Goal: Find contact information: Find contact information

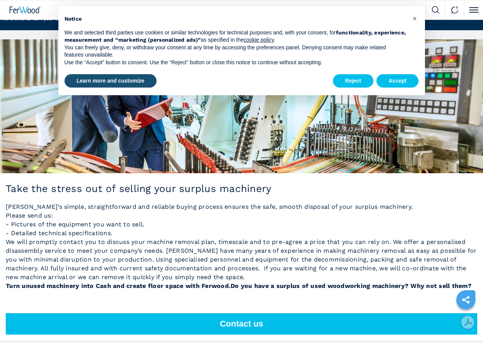
scroll to position [153, 0]
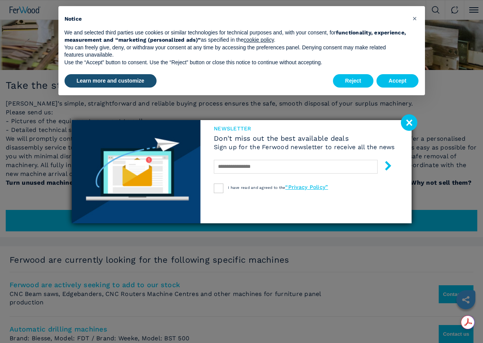
click at [414, 121] on image at bounding box center [409, 122] width 16 height 16
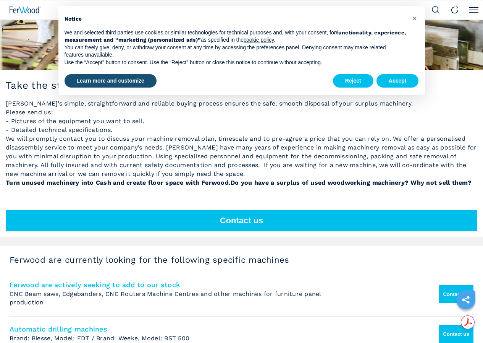
click at [416, 24] on div "Notice We and selected third parties use cookies or similar technologies for te…" at bounding box center [241, 39] width 367 height 66
click at [415, 16] on span "×" at bounding box center [414, 18] width 5 height 9
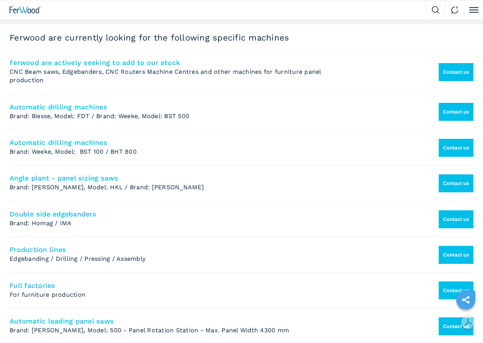
scroll to position [420, 0]
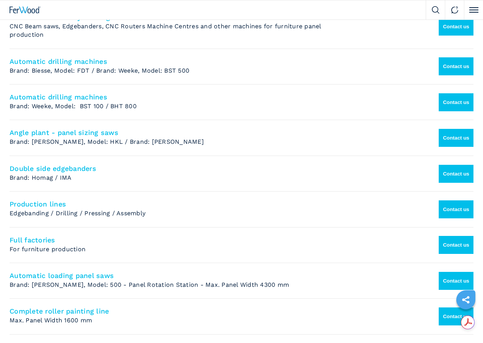
click at [453, 147] on button "Contact us" at bounding box center [456, 138] width 35 height 18
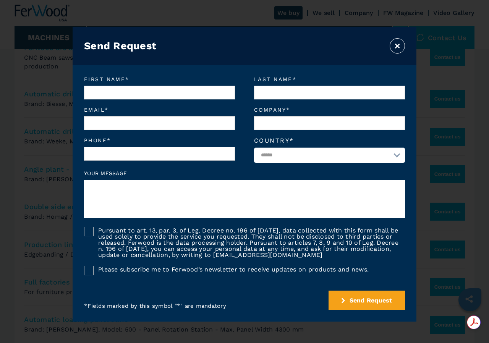
click at [397, 47] on button "×" at bounding box center [397, 45] width 15 height 15
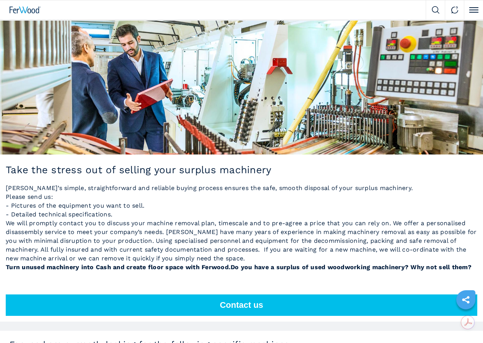
scroll to position [0, 0]
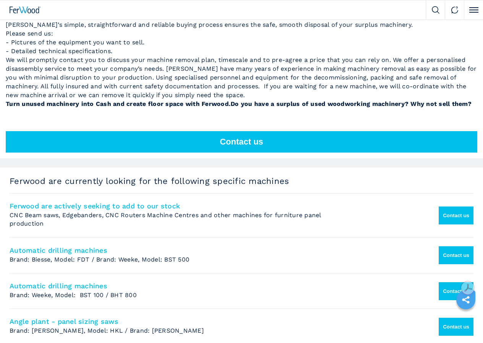
scroll to position [115, 0]
